Goal: Task Accomplishment & Management: Manage account settings

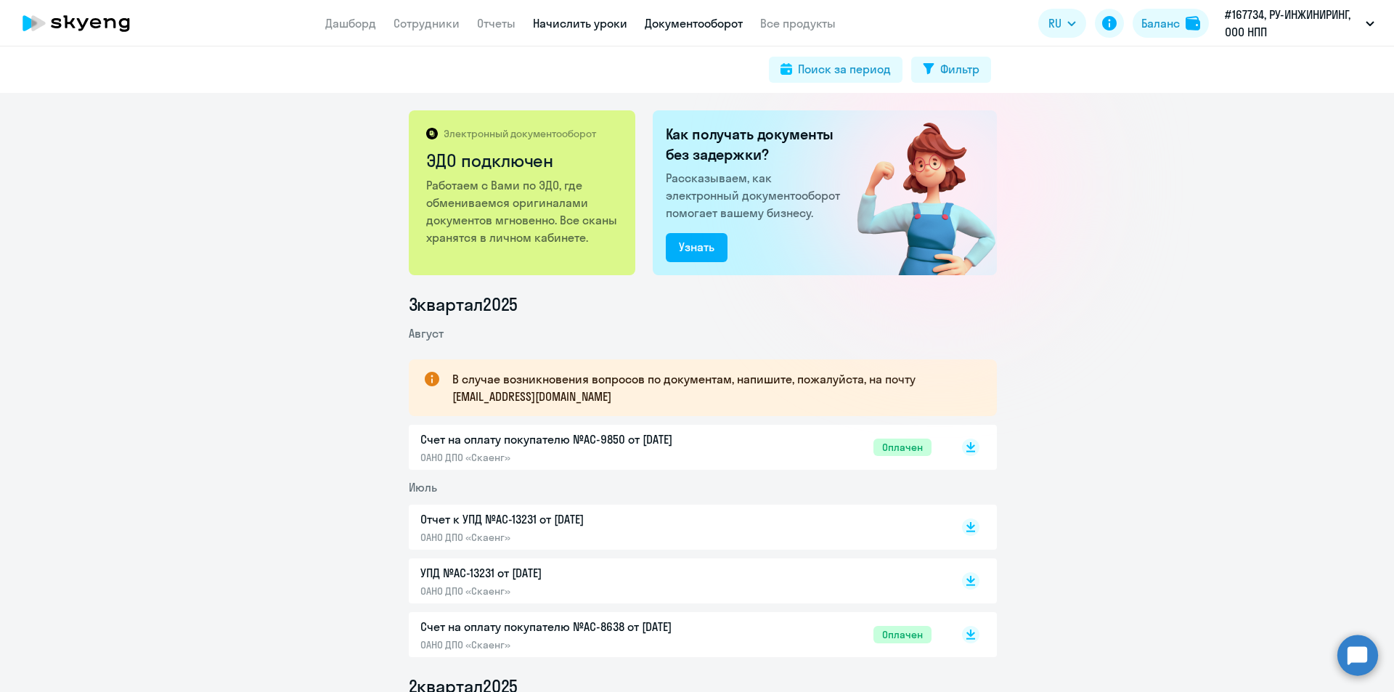
click at [581, 25] on link "Начислить уроки" at bounding box center [580, 23] width 94 height 15
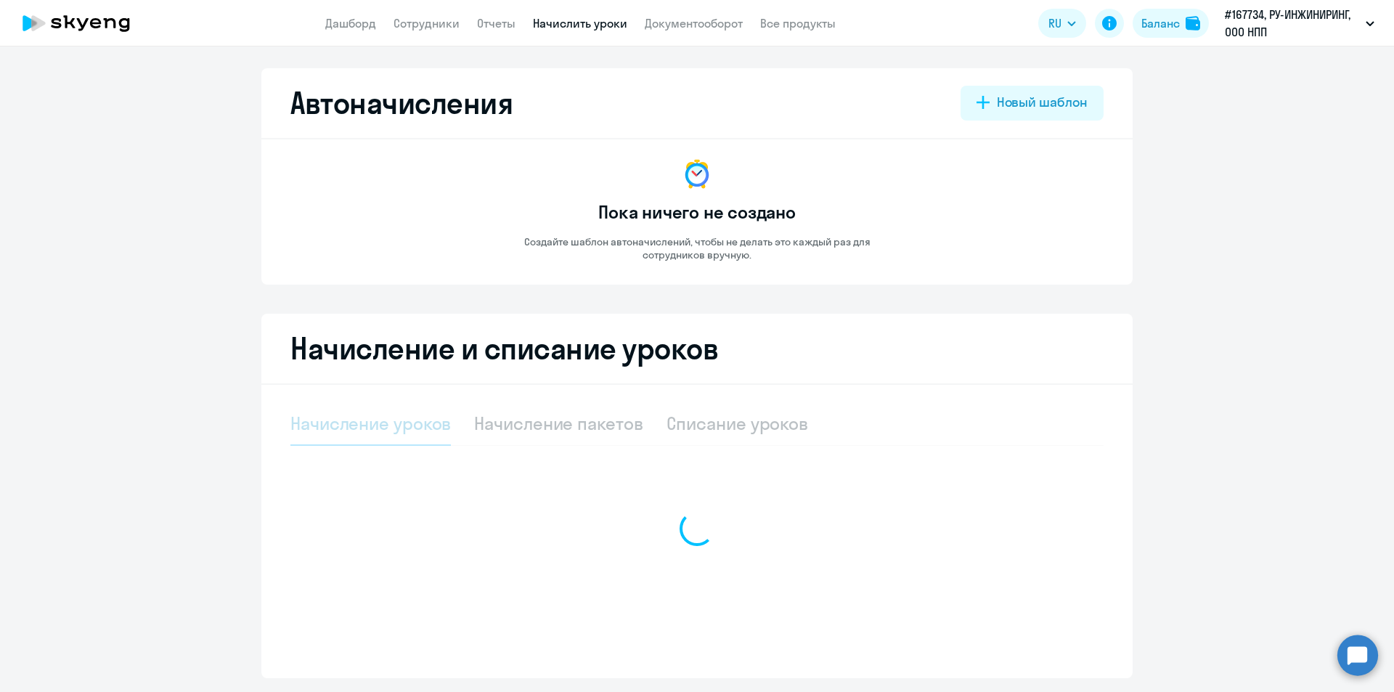
select select "10"
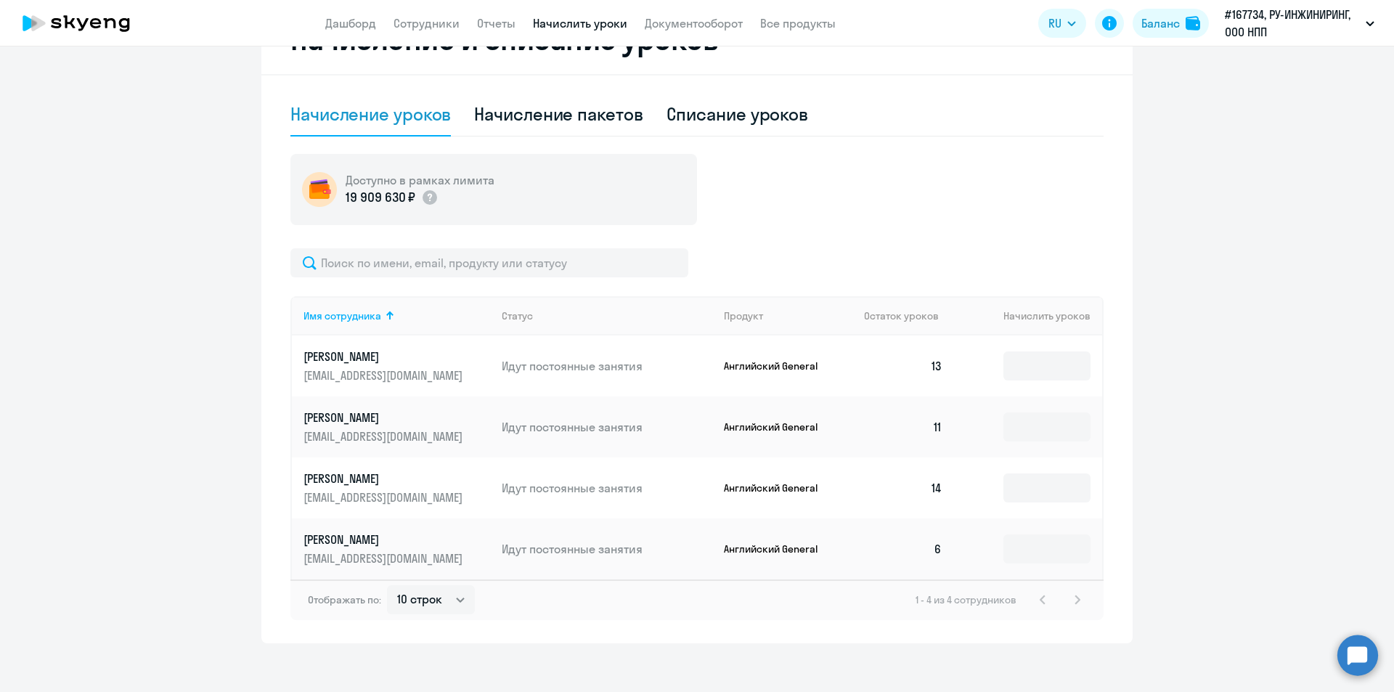
scroll to position [319, 0]
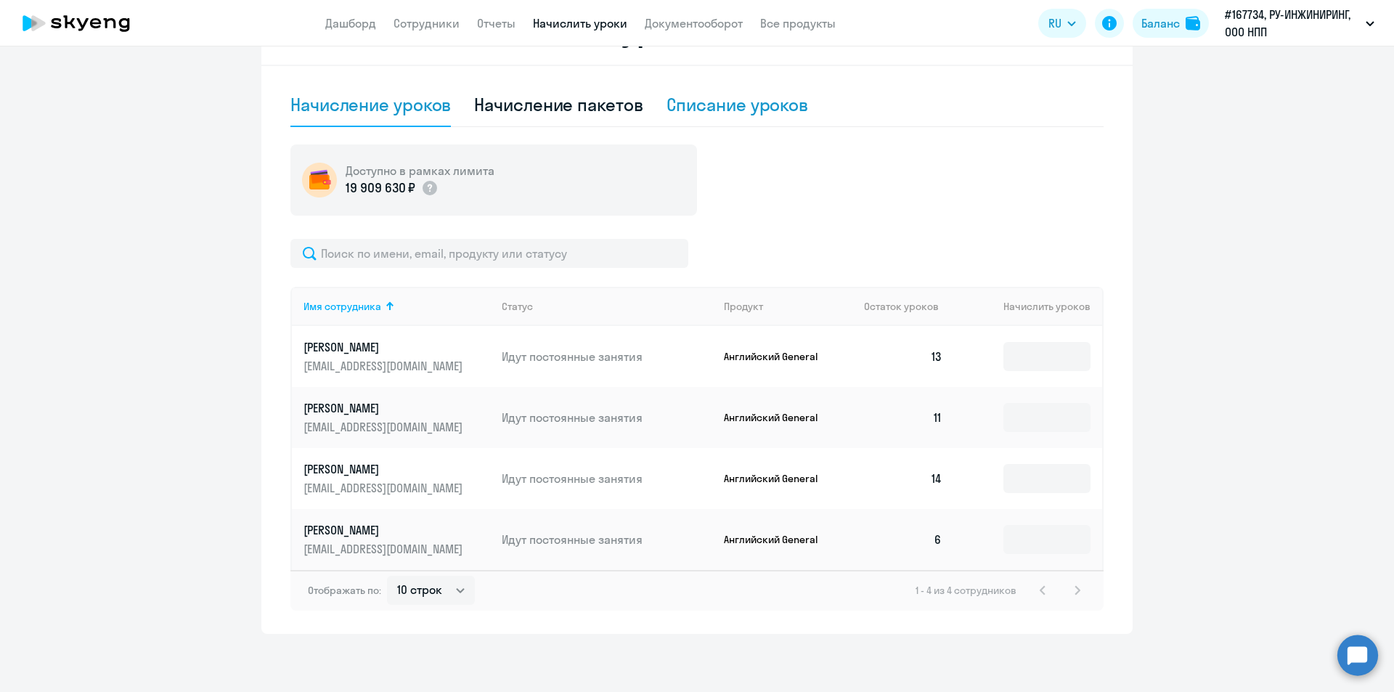
click at [723, 105] on div "Списание уроков" at bounding box center [737, 104] width 142 height 23
select select "10"
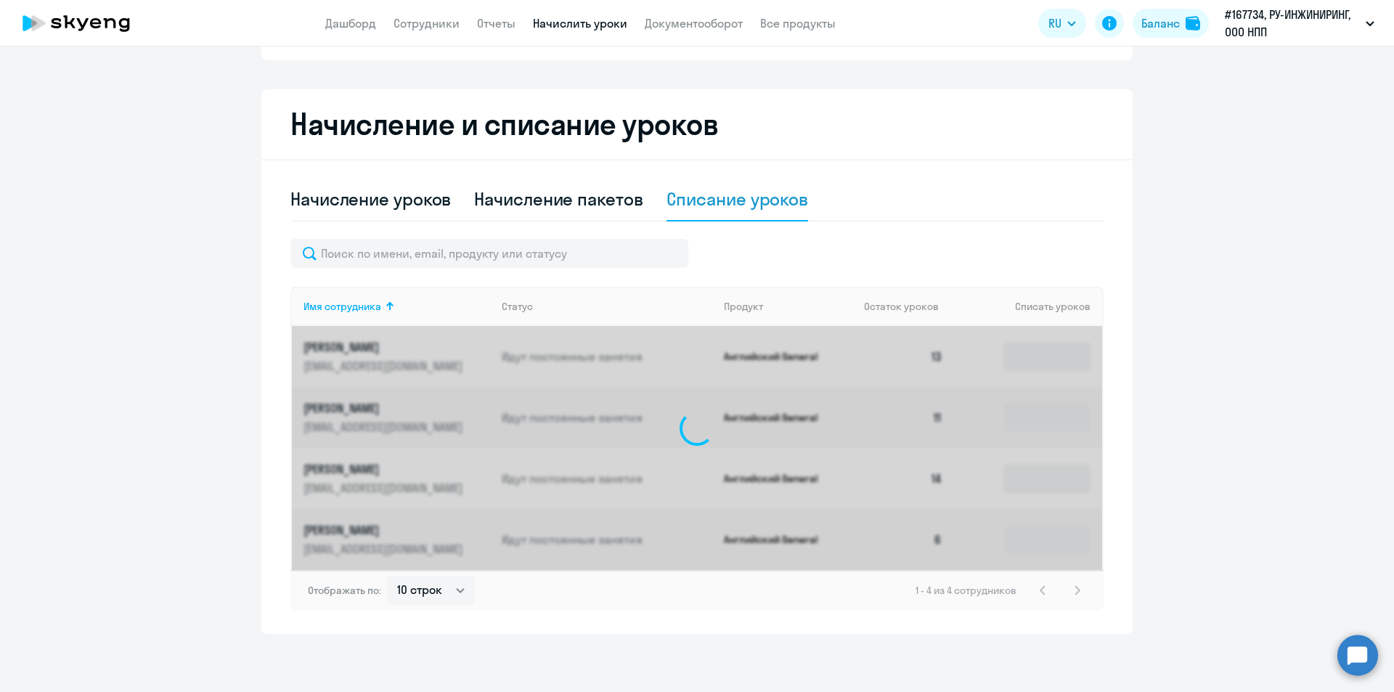
scroll to position [224, 0]
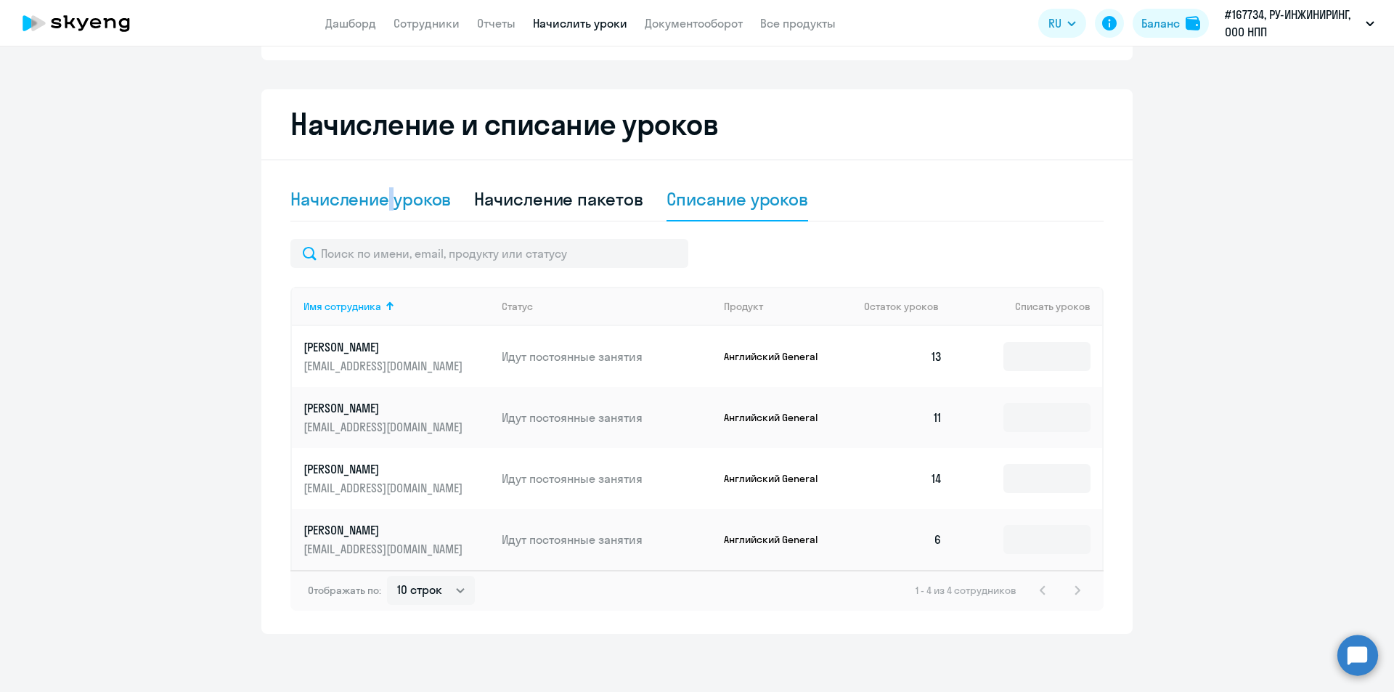
click at [385, 188] on div "Начисление уроков" at bounding box center [370, 198] width 160 height 23
select select "10"
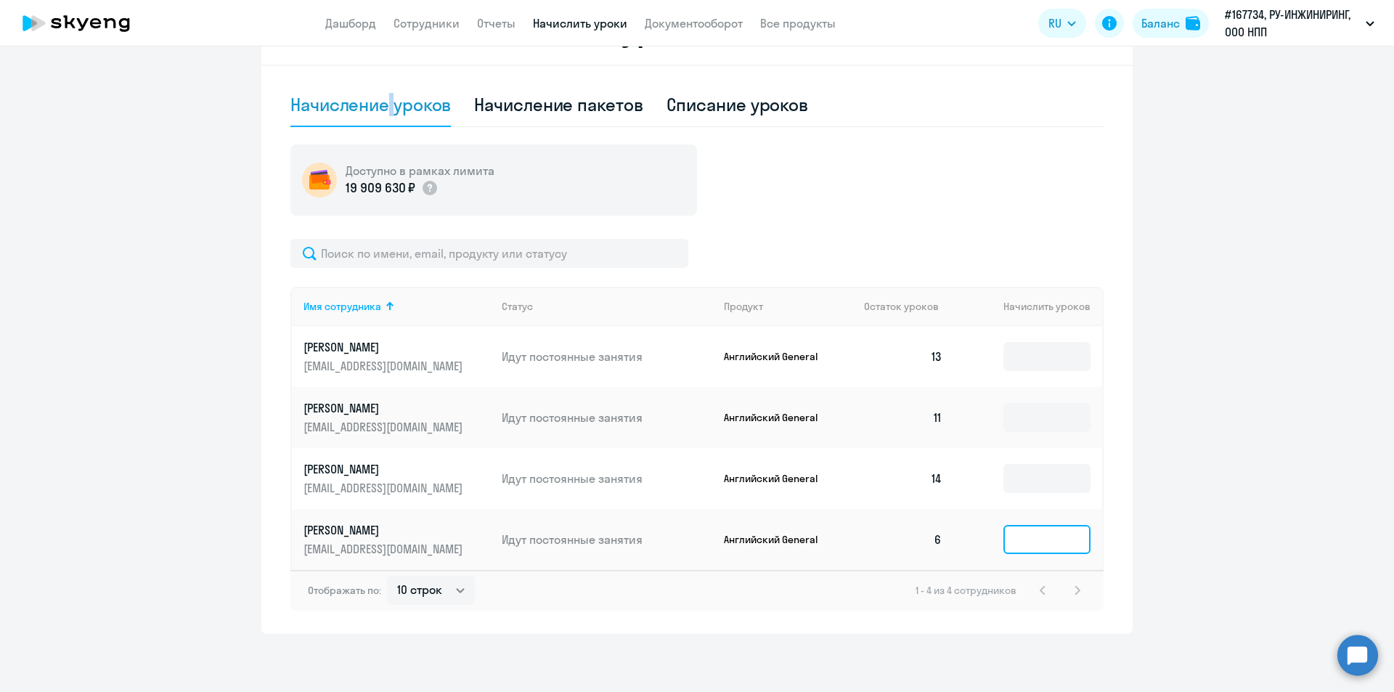
click at [1030, 545] on input at bounding box center [1046, 539] width 87 height 29
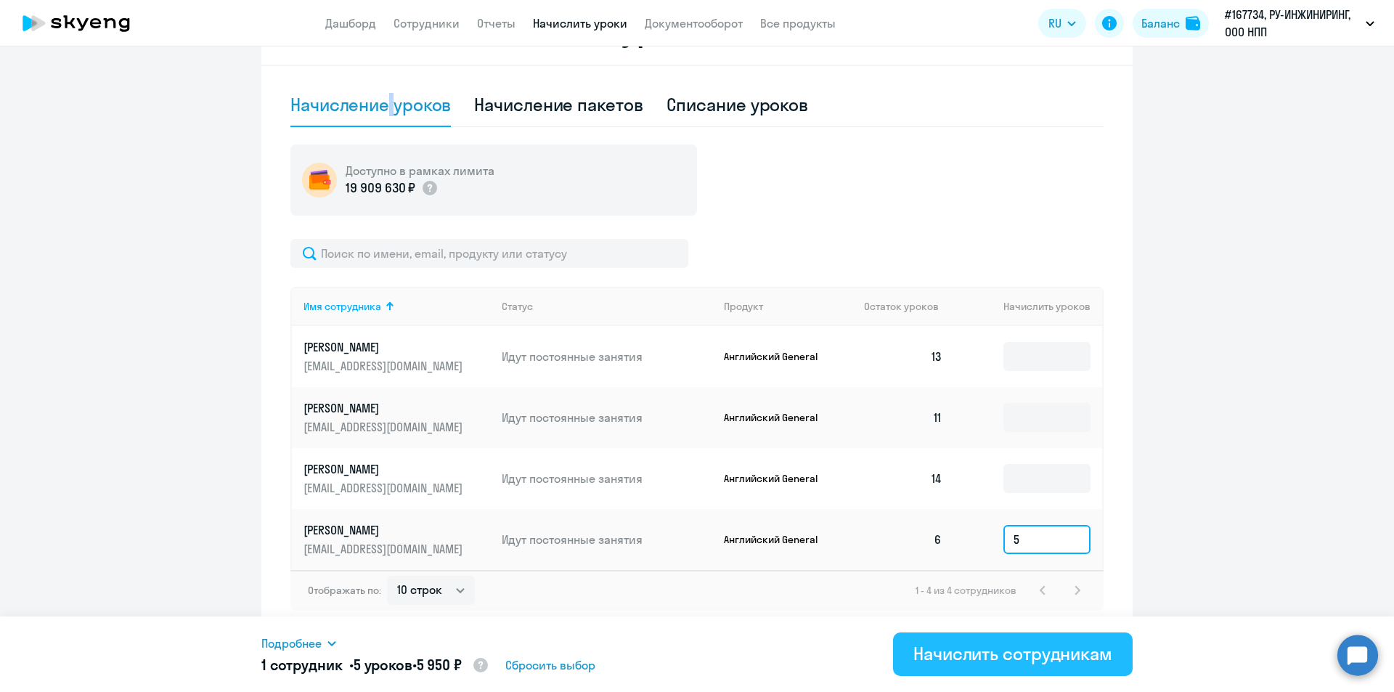
type input "5"
click at [1052, 645] on div "Начислить сотрудникам" at bounding box center [1012, 653] width 199 height 23
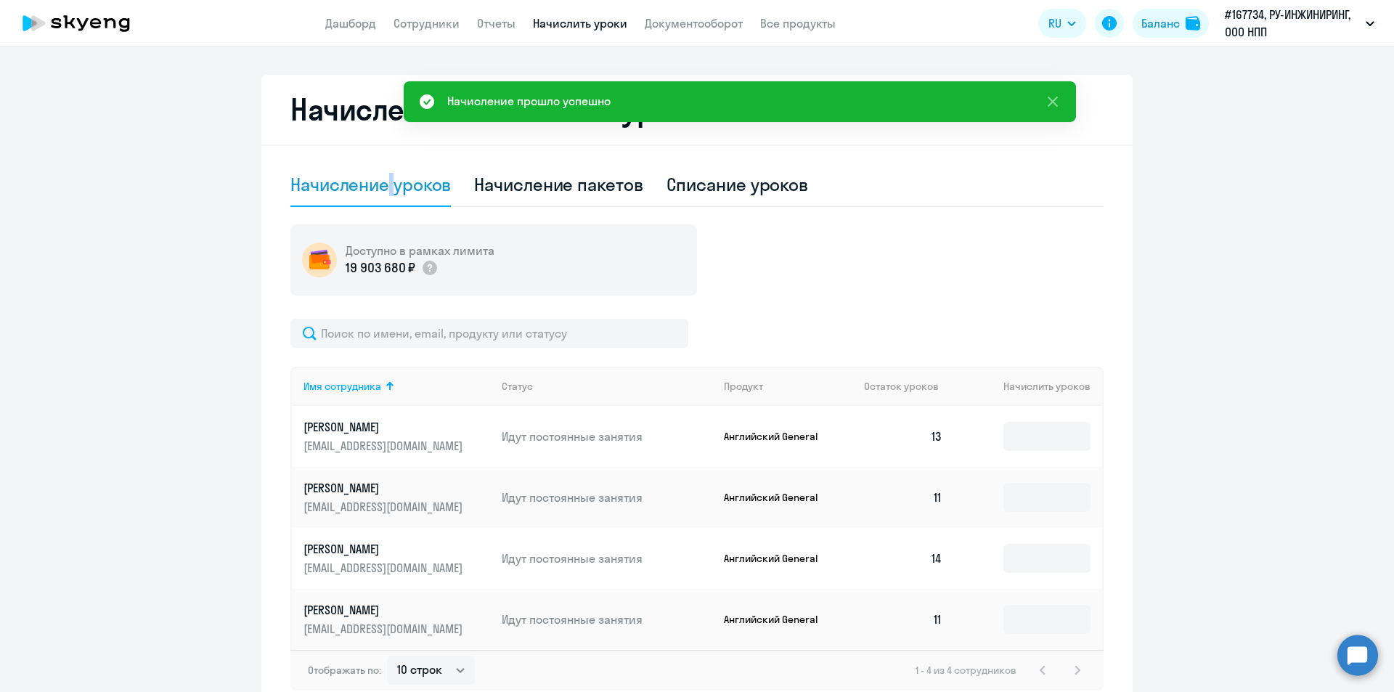
scroll to position [0, 0]
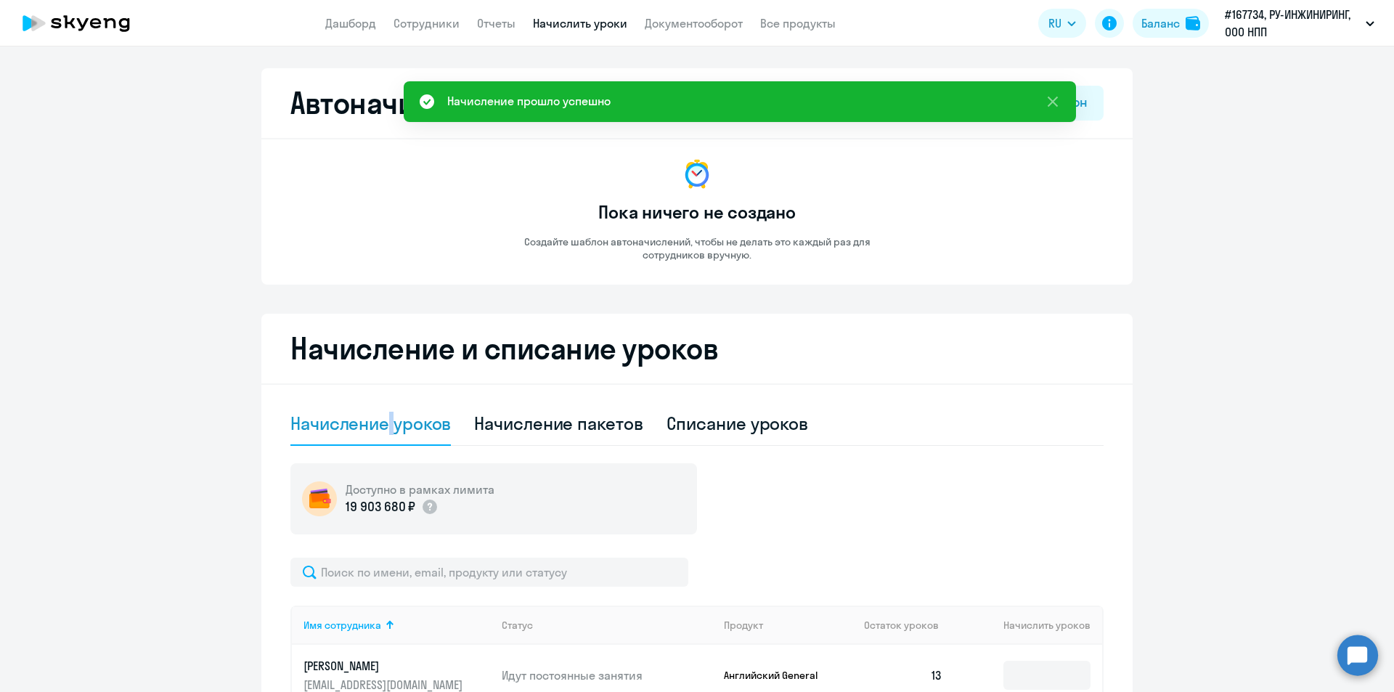
click at [679, 36] on app-header "Дашборд Сотрудники Отчеты Начислить уроки Документооборот Все продукты Дашборд …" at bounding box center [697, 23] width 1394 height 46
click at [684, 23] on link "Документооборот" at bounding box center [694, 23] width 98 height 15
